Goal: Information Seeking & Learning: Find specific fact

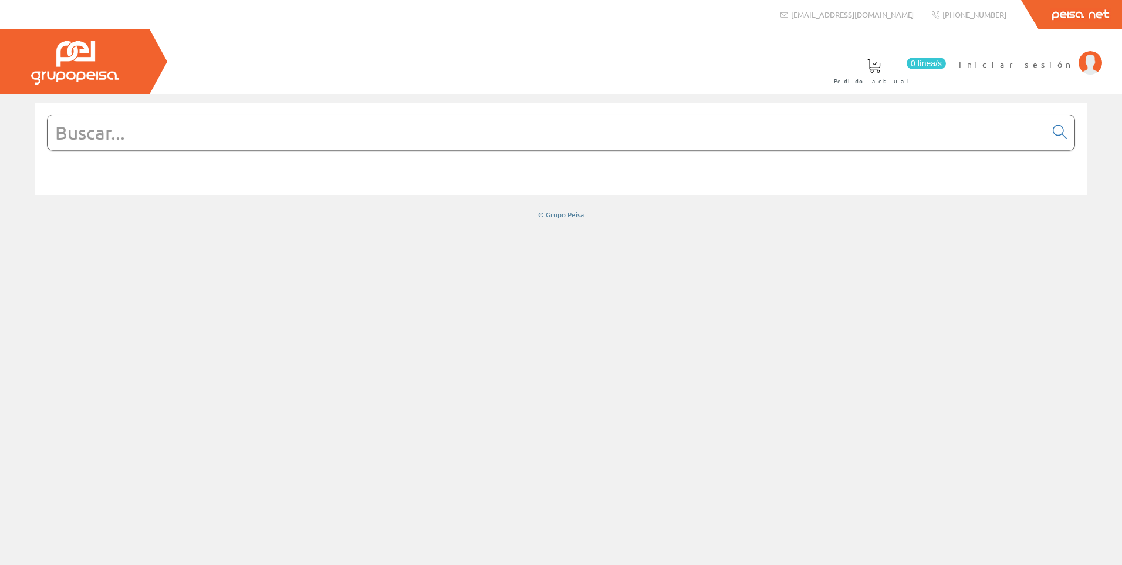
click at [117, 138] on input "text" at bounding box center [547, 132] width 998 height 35
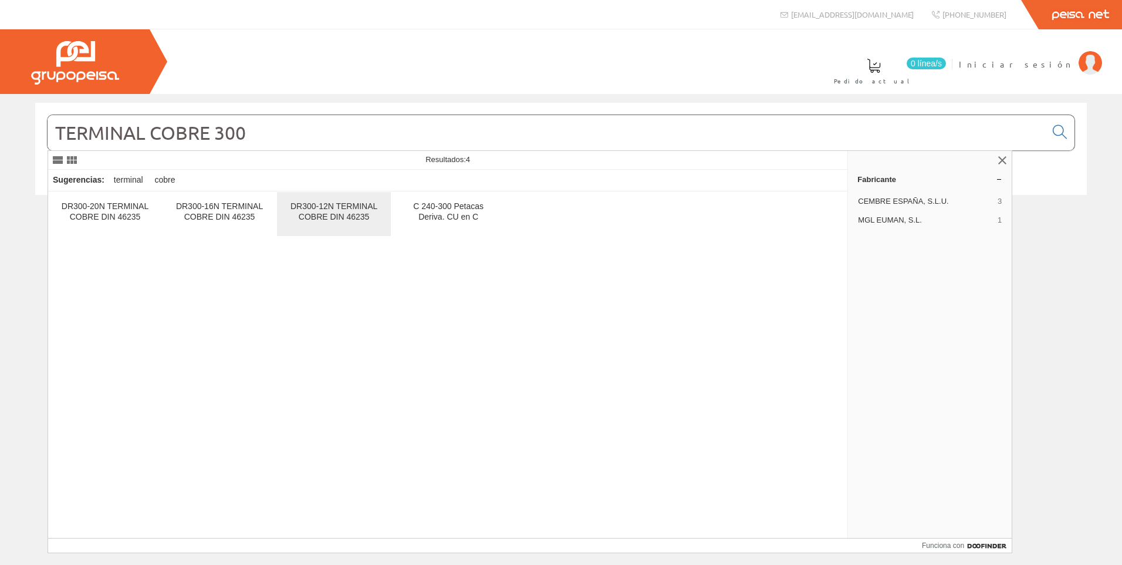
type input "TERMINAL COBRE 300"
click at [329, 212] on div "DR300-12N TERMINAL COBRE DIN 46235" at bounding box center [333, 211] width 95 height 21
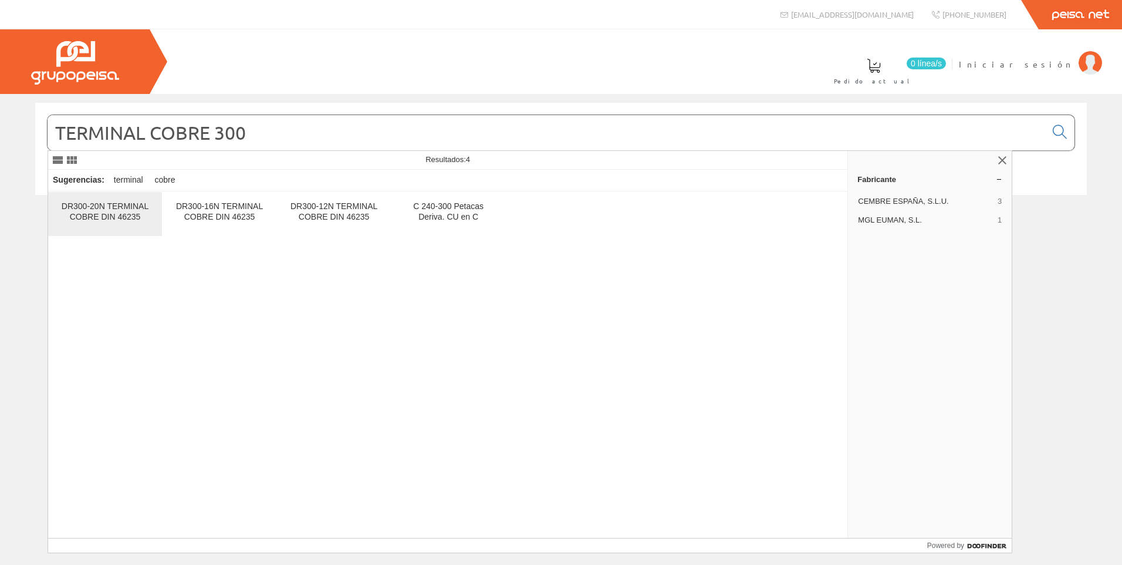
click at [114, 214] on div "DR300-20N TERMINAL COBRE DIN 46235" at bounding box center [105, 211] width 95 height 21
drag, startPoint x: 163, startPoint y: 137, endPoint x: -2, endPoint y: 140, distance: 165.5
click at [0, 140] on html "[EMAIL_ADDRESS][DOMAIN_NAME] [PHONE_NUMBER]" at bounding box center [561, 282] width 1122 height 565
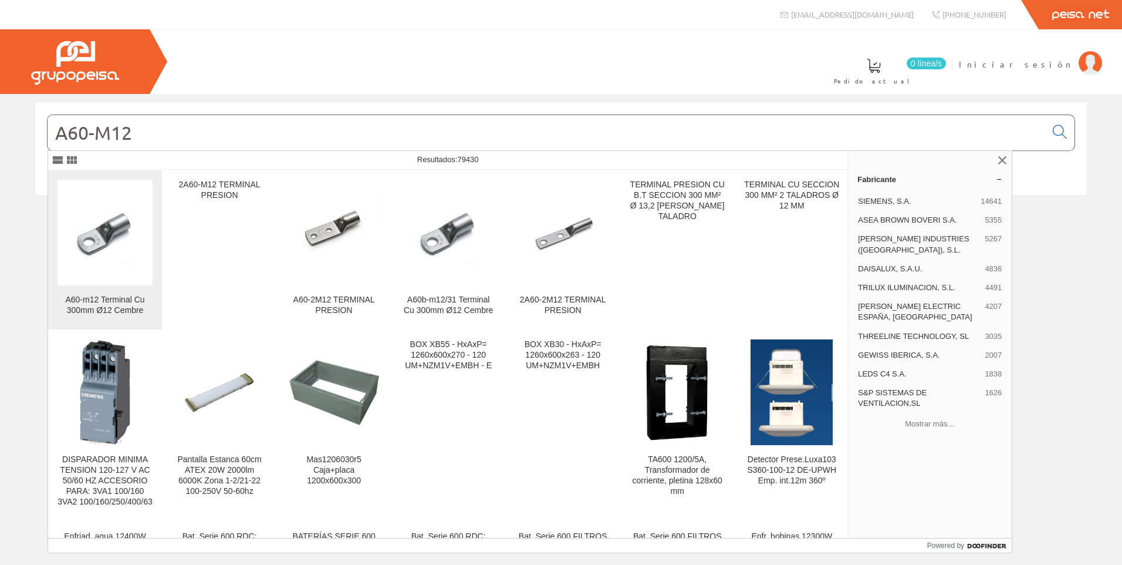
type input "A60-M12"
click at [134, 241] on img at bounding box center [105, 233] width 95 height 72
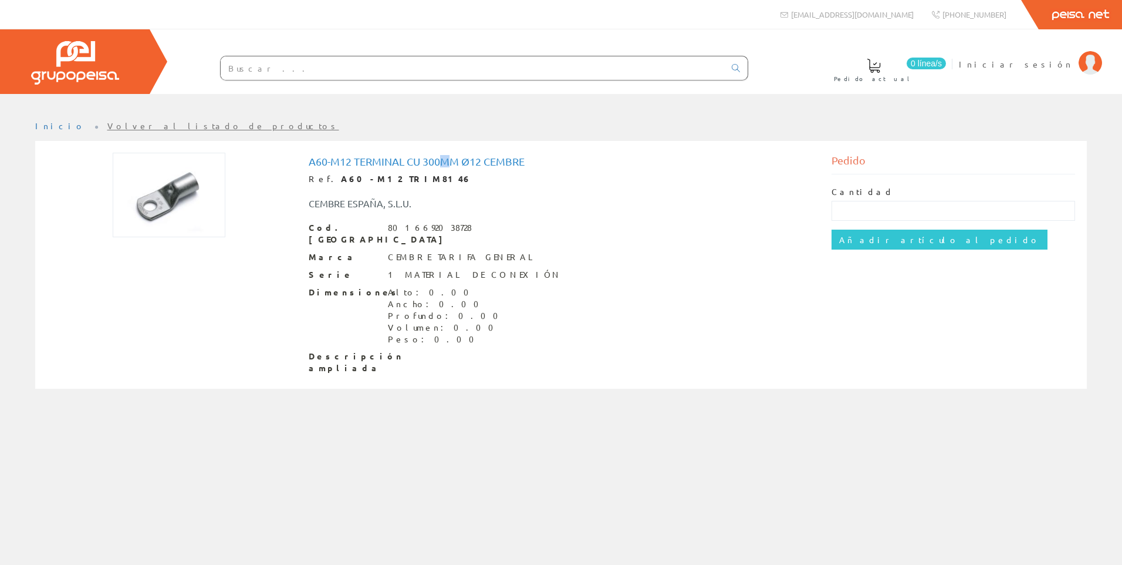
click at [446, 163] on h1 "A60-m12 Terminal Cu 300mm Ø12 Cembre" at bounding box center [561, 162] width 505 height 12
drag, startPoint x: 446, startPoint y: 163, endPoint x: 428, endPoint y: 167, distance: 18.0
click at [446, 163] on h1 "A60-m12 Terminal Cu 300mm Ø12 Cembre" at bounding box center [561, 162] width 505 height 12
click at [346, 164] on h1 "A60-m12 Terminal Cu 300mm Ø12 Cembre" at bounding box center [561, 162] width 505 height 12
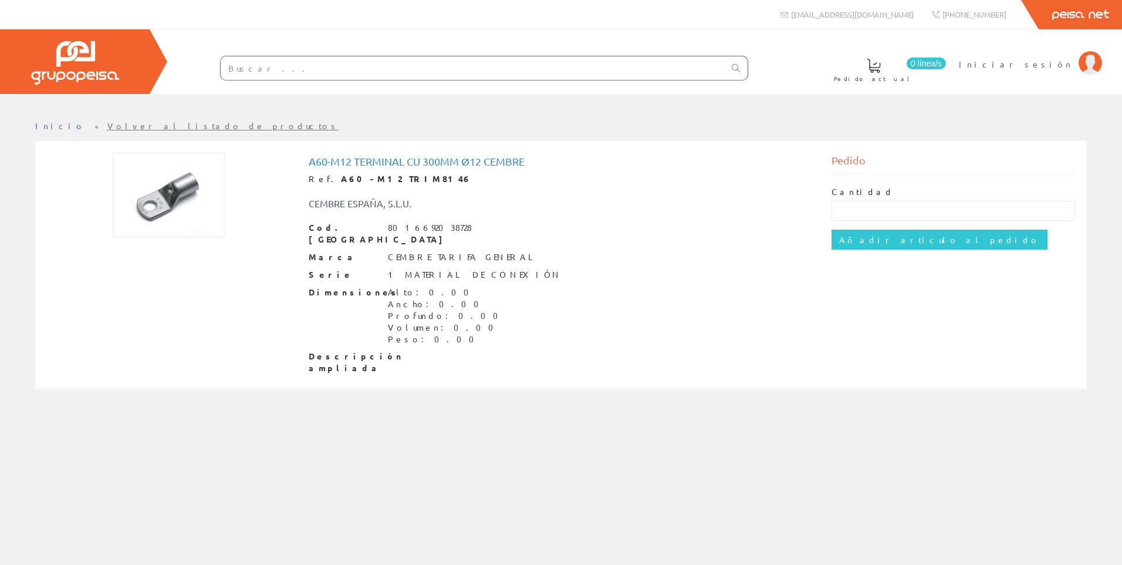
drag, startPoint x: 346, startPoint y: 164, endPoint x: 328, endPoint y: 161, distance: 18.4
click at [328, 161] on h1 "A60-m12 Terminal Cu 300mm Ø12 Cembre" at bounding box center [561, 162] width 505 height 12
click at [1089, 63] on img at bounding box center [1090, 62] width 23 height 23
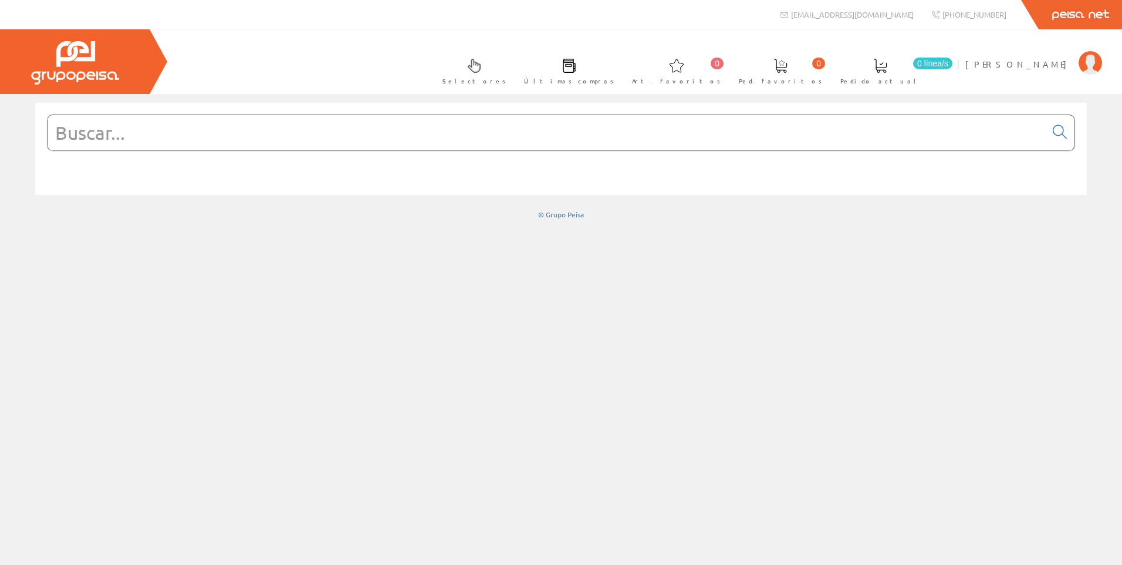
drag, startPoint x: 138, startPoint y: 126, endPoint x: 487, endPoint y: 164, distance: 351.3
click at [140, 126] on input "text" at bounding box center [547, 132] width 998 height 35
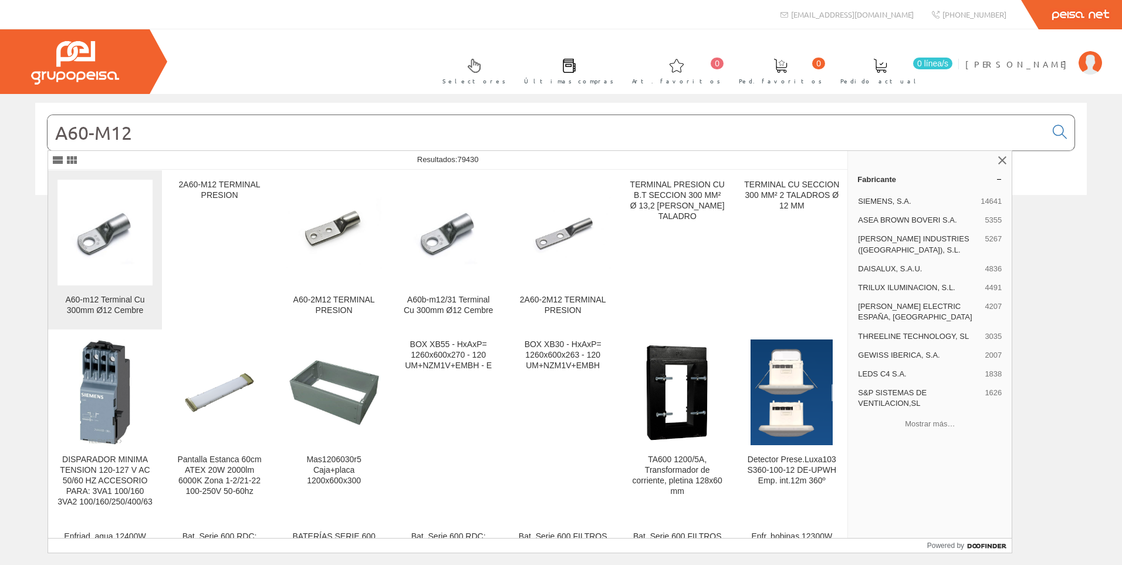
type input "A60-M12"
click at [98, 239] on img at bounding box center [105, 233] width 95 height 72
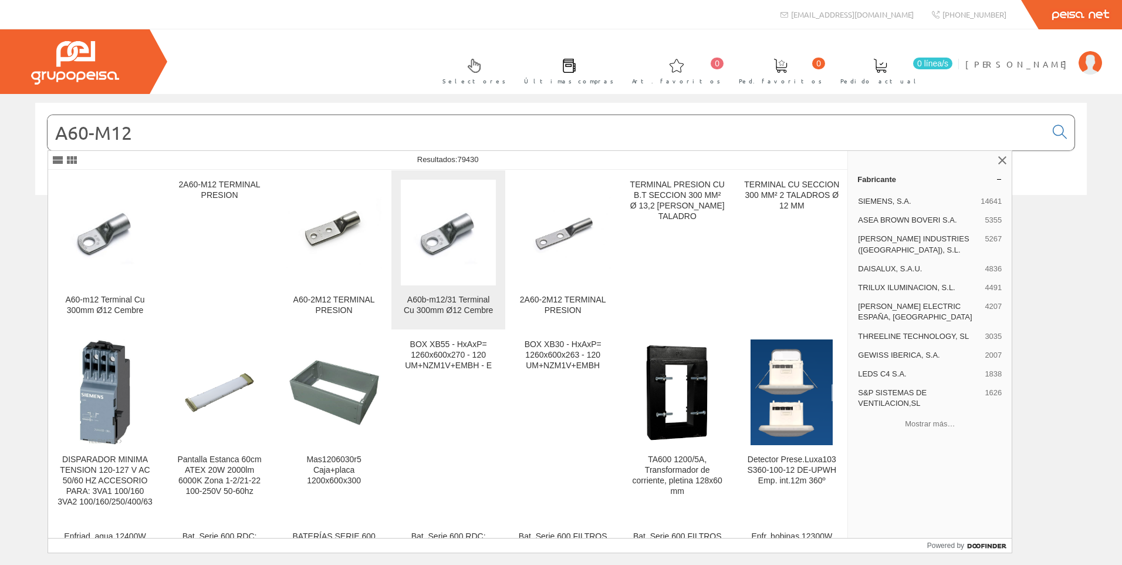
click at [451, 229] on img at bounding box center [448, 233] width 95 height 72
